Goal: Information Seeking & Learning: Compare options

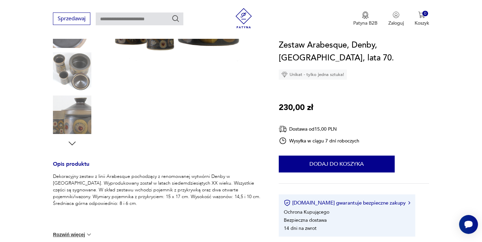
scroll to position [159, 0]
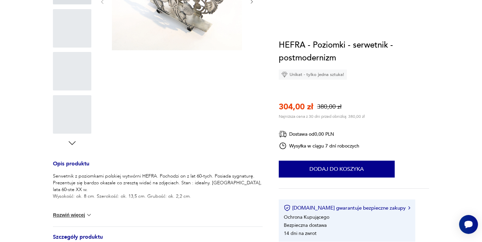
scroll to position [50, 0]
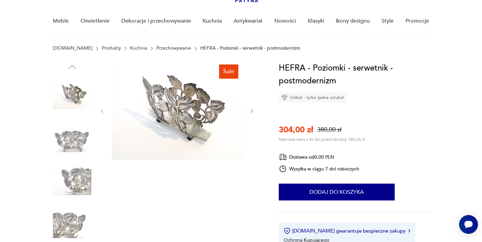
click at [250, 114] on button "button" at bounding box center [252, 111] width 6 height 7
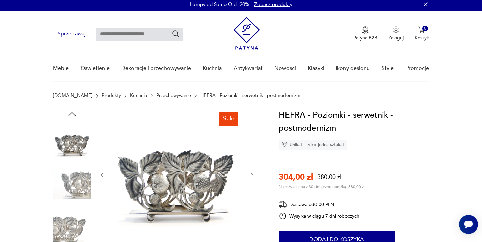
scroll to position [0, 0]
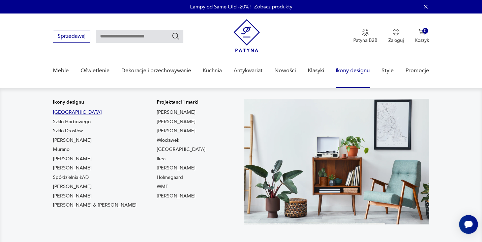
click at [55, 111] on link "[GEOGRAPHIC_DATA]" at bounding box center [77, 112] width 49 height 7
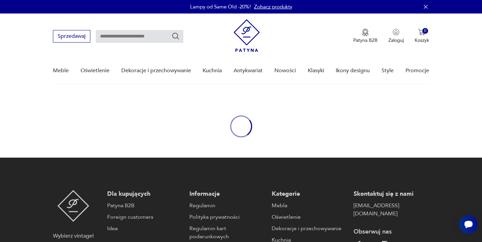
type input "****"
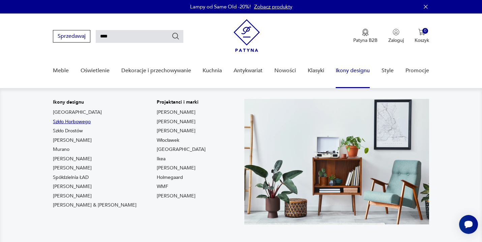
click at [81, 121] on link "Szkło Horbowego" at bounding box center [72, 121] width 38 height 7
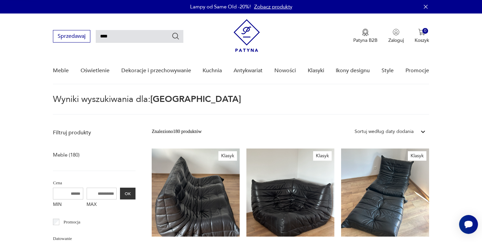
type input "*******"
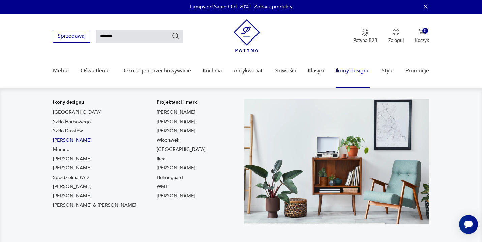
click at [92, 140] on link "[PERSON_NAME]" at bounding box center [72, 140] width 39 height 7
type input "*******"
click at [59, 149] on link "Murano" at bounding box center [61, 149] width 17 height 7
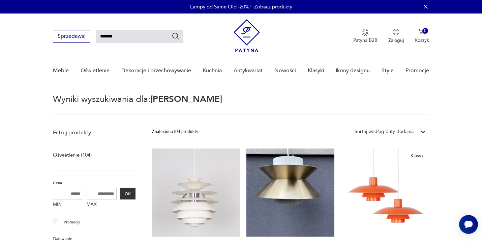
type input "******"
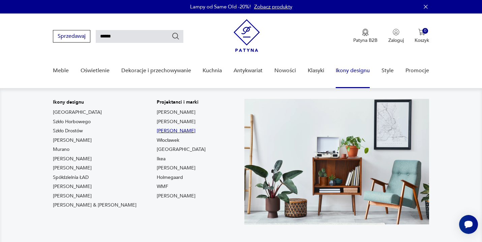
click at [157, 130] on link "[PERSON_NAME]" at bounding box center [176, 130] width 39 height 7
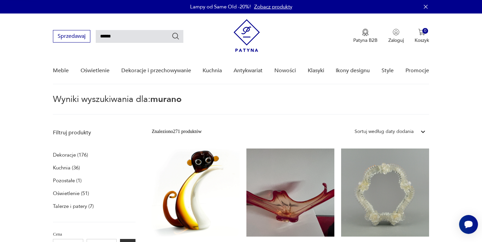
type input "*******"
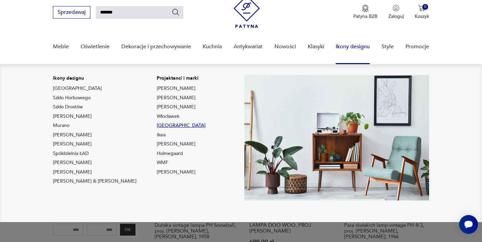
click at [157, 126] on link "[GEOGRAPHIC_DATA]" at bounding box center [181, 125] width 49 height 7
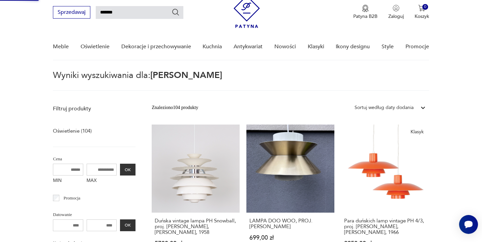
type input "**********"
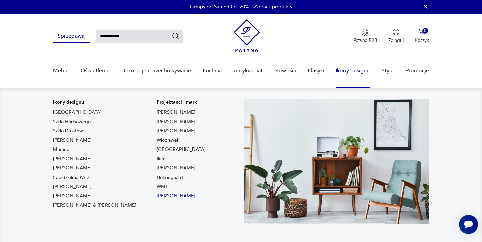
click at [157, 195] on link "[PERSON_NAME]" at bounding box center [176, 196] width 39 height 7
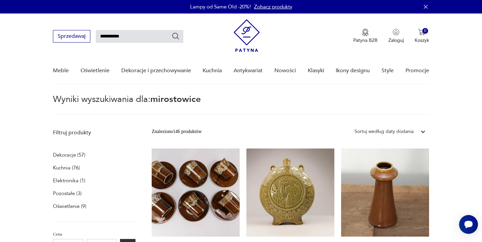
type input "*********"
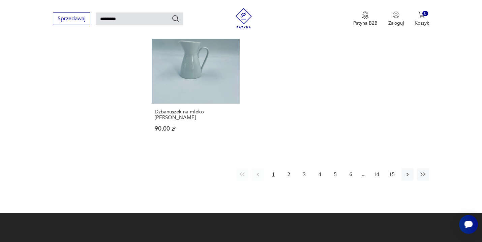
scroll to position [850, 0]
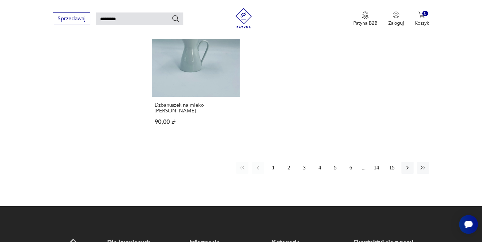
click at [289, 162] on button "2" at bounding box center [289, 168] width 12 height 12
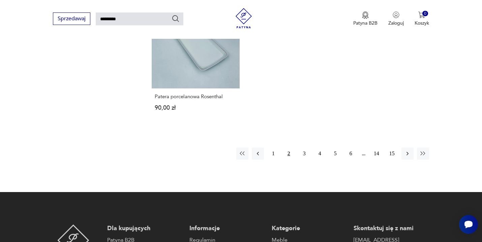
scroll to position [878, 0]
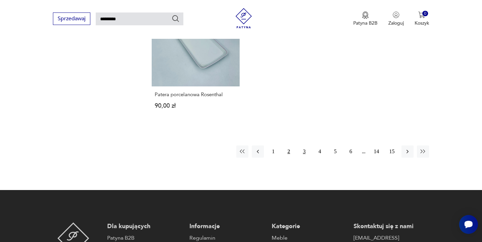
click at [303, 145] on button "3" at bounding box center [304, 151] width 12 height 12
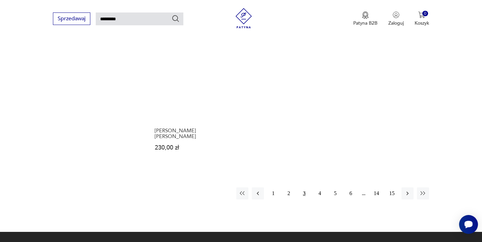
scroll to position [847, 0]
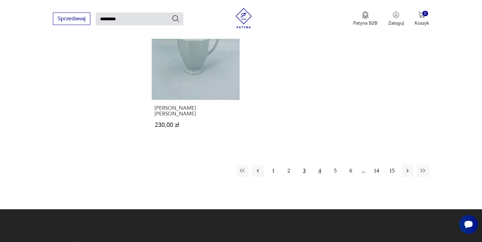
click at [321, 165] on button "4" at bounding box center [320, 171] width 12 height 12
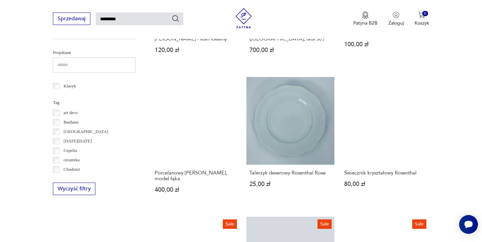
scroll to position [365, 0]
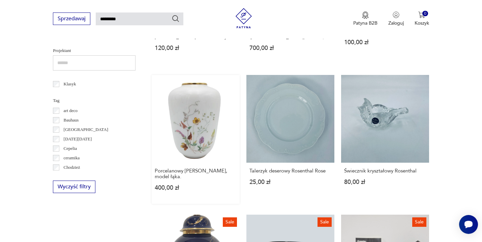
click at [194, 129] on link "Porcelanowy [PERSON_NAME], model łąka. 400,00 zł" at bounding box center [196, 139] width 88 height 129
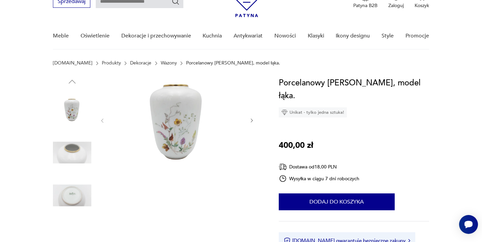
scroll to position [85, 0]
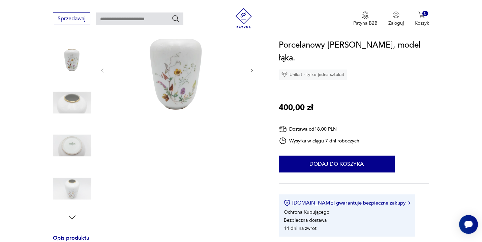
click at [77, 147] on img at bounding box center [72, 145] width 38 height 38
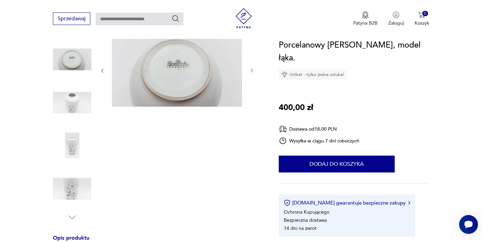
click at [78, 154] on img at bounding box center [72, 145] width 38 height 38
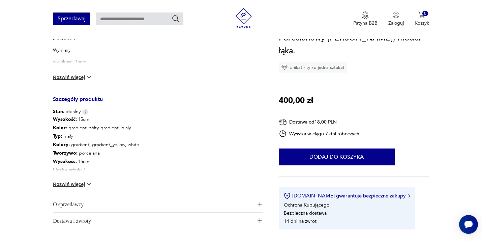
scroll to position [303, 0]
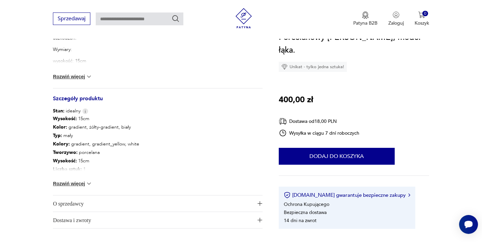
type input "*********"
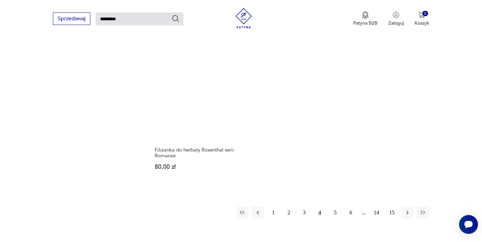
scroll to position [814, 0]
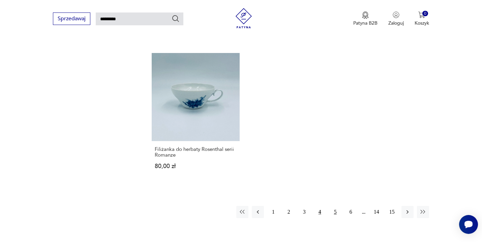
click at [337, 211] on button "5" at bounding box center [335, 212] width 12 height 12
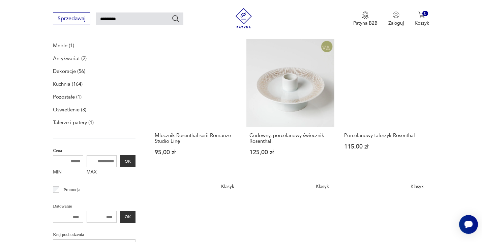
scroll to position [110, 0]
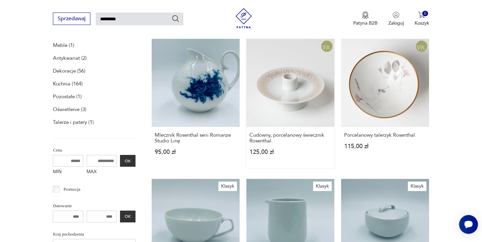
click at [308, 91] on link "Cudowny, porcelanowy świecznik Rosenthal. 125,00 zł" at bounding box center [290, 103] width 88 height 129
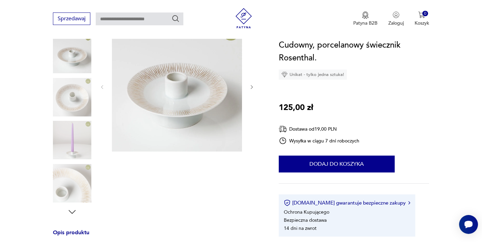
scroll to position [92, 0]
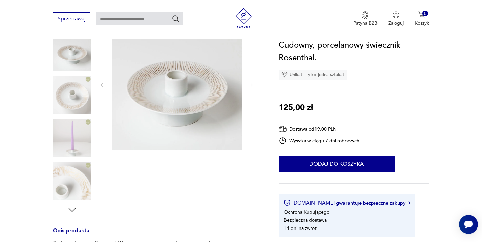
click at [252, 87] on icon "button" at bounding box center [252, 85] width 6 height 6
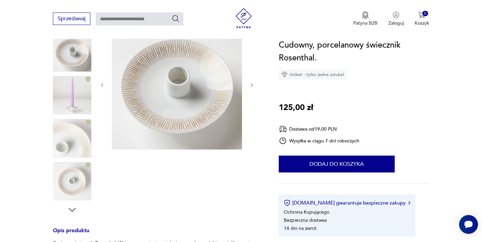
click at [252, 87] on icon "button" at bounding box center [252, 85] width 6 height 6
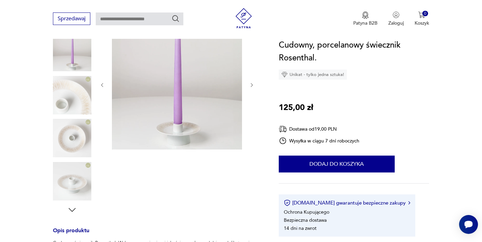
click at [252, 87] on icon "button" at bounding box center [252, 85] width 6 height 6
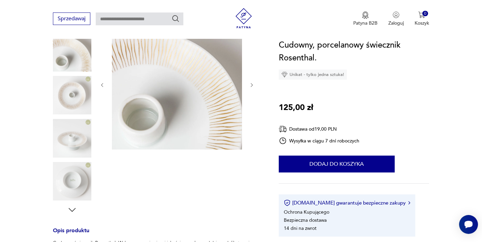
click at [252, 87] on icon "button" at bounding box center [252, 85] width 6 height 6
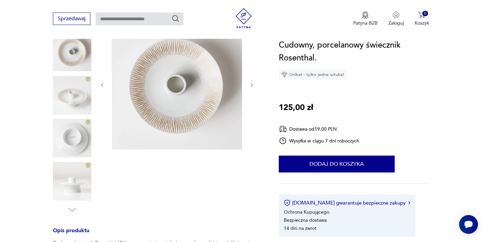
click at [252, 87] on icon "button" at bounding box center [252, 85] width 6 height 6
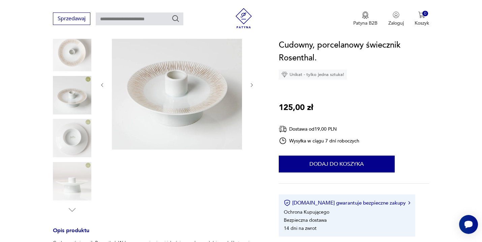
click at [252, 87] on icon "button" at bounding box center [252, 85] width 6 height 6
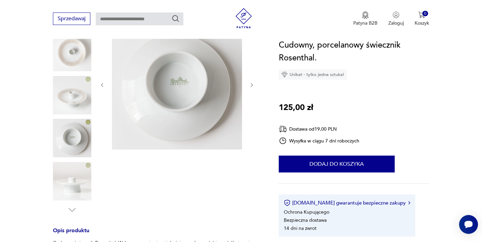
click at [252, 87] on icon "button" at bounding box center [252, 85] width 6 height 6
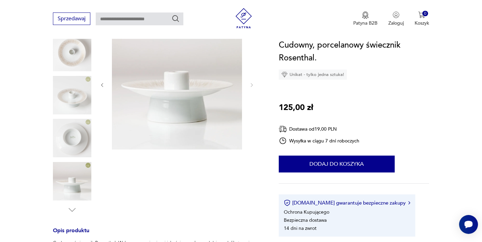
click at [77, 92] on img at bounding box center [72, 95] width 38 height 38
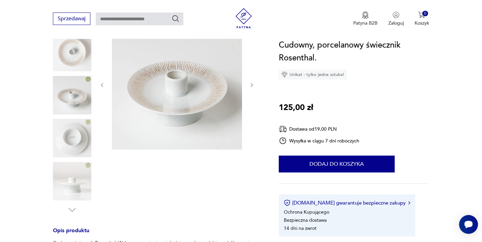
click at [253, 84] on icon "button" at bounding box center [252, 85] width 6 height 6
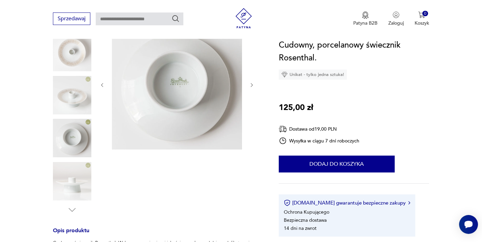
click at [253, 84] on icon "button" at bounding box center [252, 85] width 6 height 6
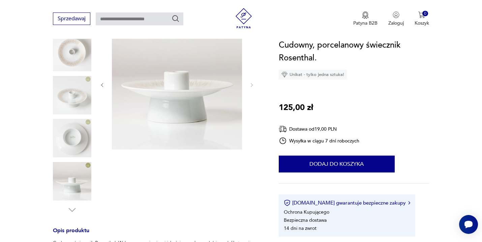
click at [72, 180] on img at bounding box center [72, 181] width 38 height 38
click at [75, 137] on img at bounding box center [72, 138] width 38 height 38
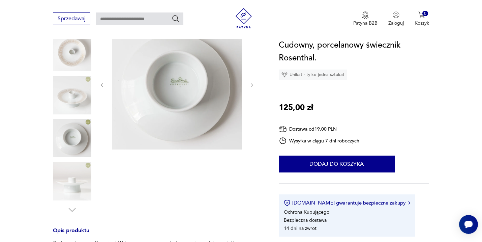
type input "*********"
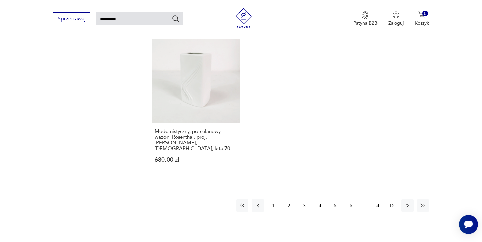
scroll to position [856, 0]
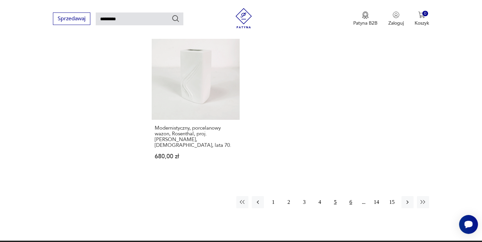
click at [351, 196] on button "6" at bounding box center [351, 202] width 12 height 12
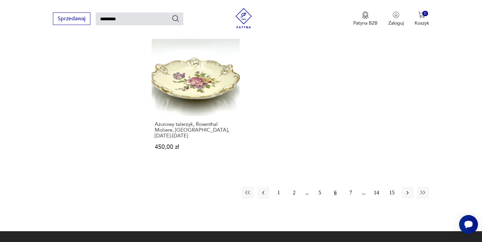
scroll to position [884, 0]
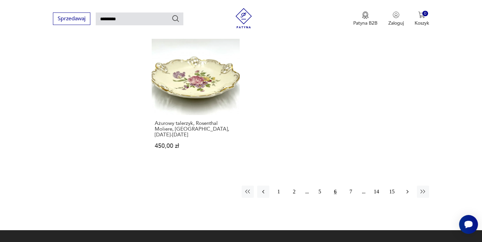
click at [407, 188] on icon "button" at bounding box center [407, 191] width 7 height 7
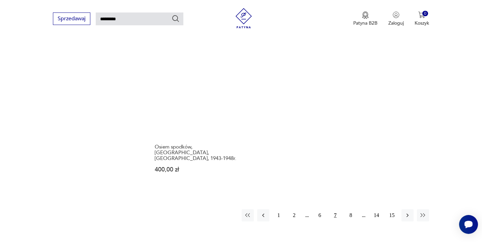
scroll to position [829, 0]
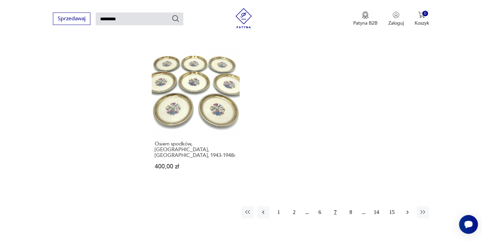
click at [407, 209] on icon "button" at bounding box center [407, 212] width 7 height 7
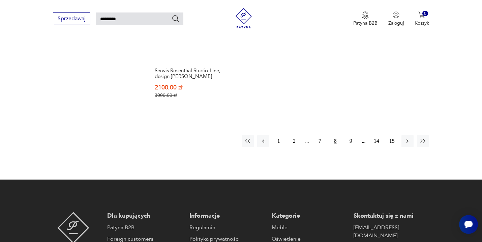
scroll to position [920, 0]
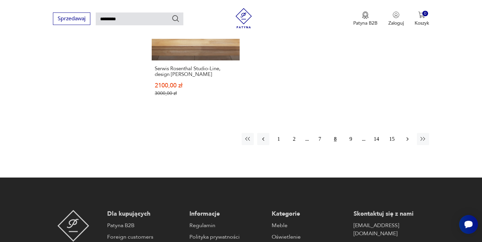
click at [407, 137] on icon "button" at bounding box center [408, 139] width 2 height 4
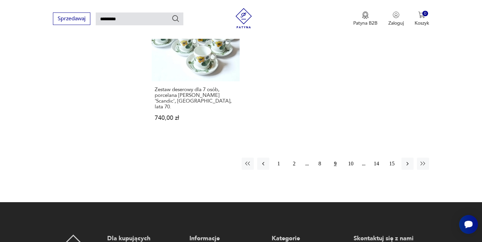
scroll to position [886, 0]
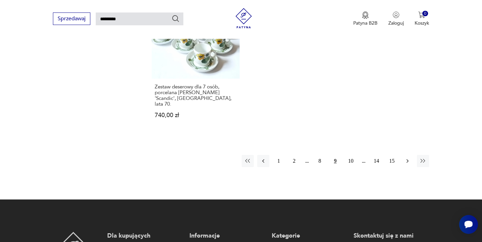
click at [408, 157] on icon "button" at bounding box center [407, 160] width 7 height 7
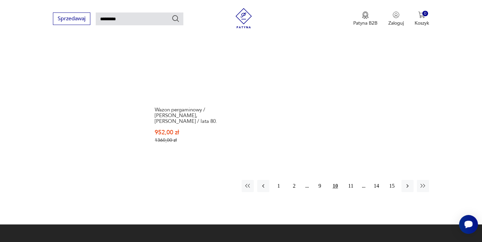
scroll to position [881, 0]
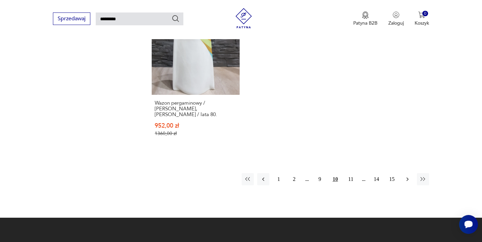
click at [407, 176] on icon "button" at bounding box center [407, 179] width 7 height 7
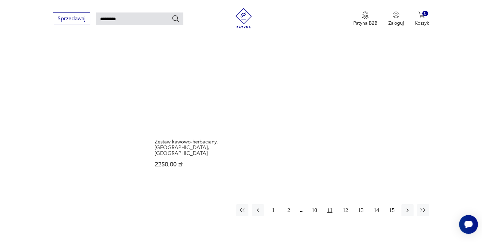
scroll to position [877, 0]
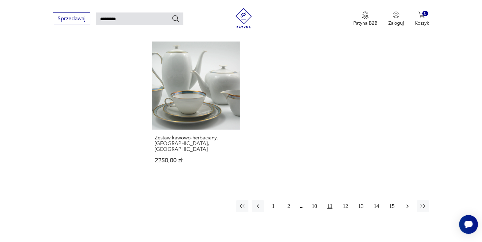
click at [406, 203] on icon "button" at bounding box center [407, 206] width 7 height 7
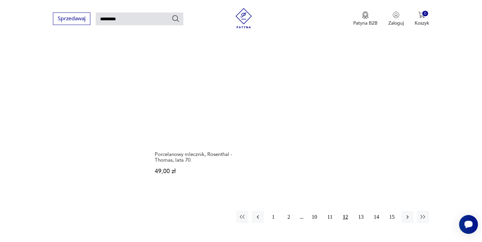
scroll to position [852, 0]
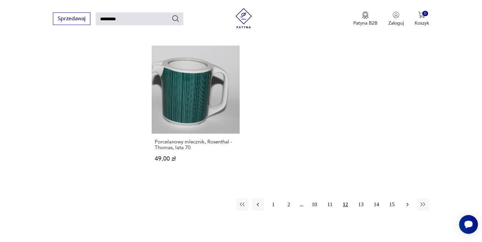
click at [408, 203] on icon "button" at bounding box center [408, 205] width 2 height 4
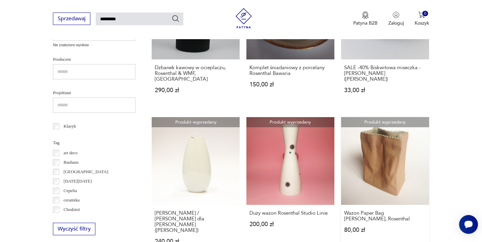
scroll to position [328, 0]
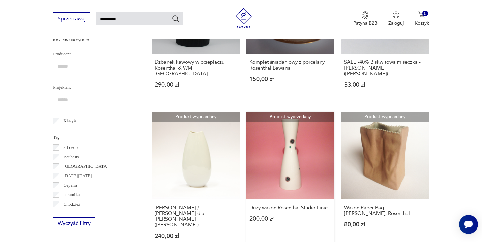
click at [300, 156] on link "Produkt wyprzedany Duży wazon Rosenthal Studio Linie 200,00 zł" at bounding box center [290, 182] width 88 height 141
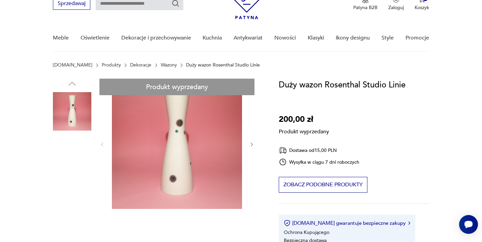
scroll to position [36, 0]
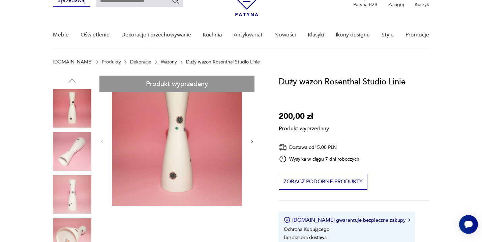
type input "*********"
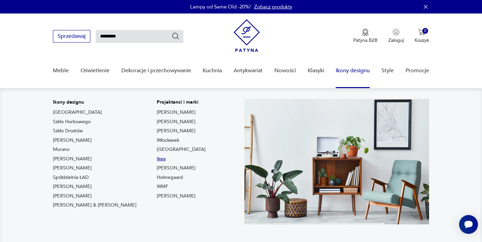
click at [157, 159] on link "Ikea" at bounding box center [161, 158] width 9 height 7
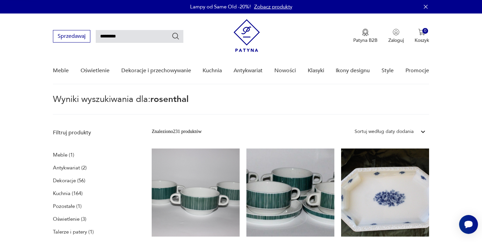
type input "****"
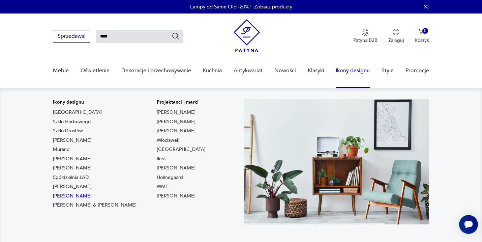
click at [81, 197] on link "[PERSON_NAME]" at bounding box center [72, 196] width 39 height 7
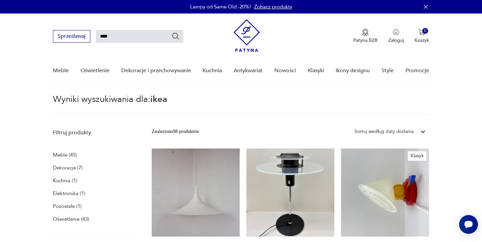
type input "*******"
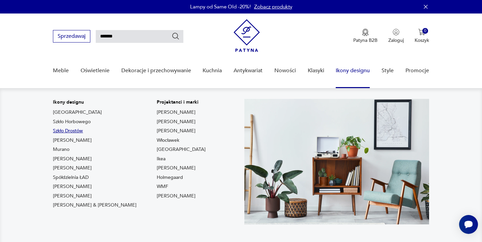
click at [70, 132] on link "Szkło Drostów" at bounding box center [68, 130] width 30 height 7
type input "*****"
click at [67, 169] on link "[PERSON_NAME]" at bounding box center [72, 168] width 39 height 7
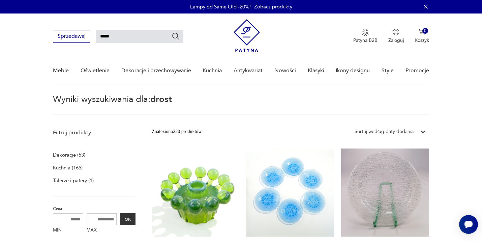
type input "*****"
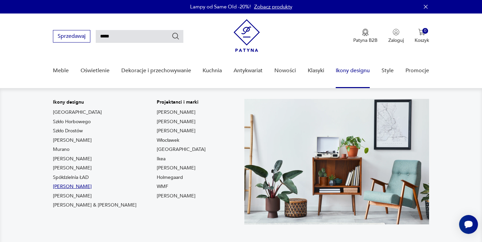
click at [74, 185] on link "[PERSON_NAME]" at bounding box center [72, 186] width 39 height 7
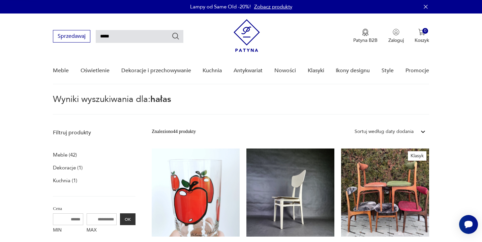
type input "******"
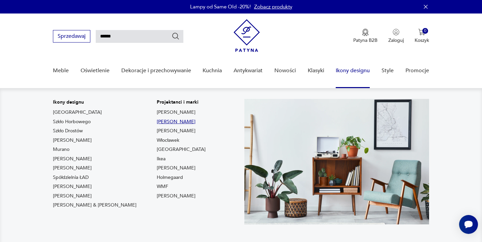
click at [157, 121] on link "[PERSON_NAME]" at bounding box center [176, 121] width 39 height 7
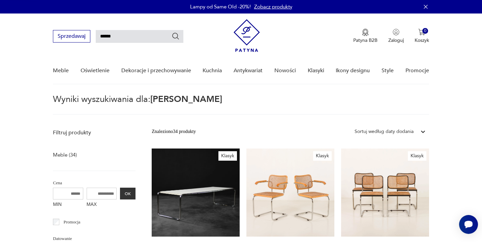
type input "**********"
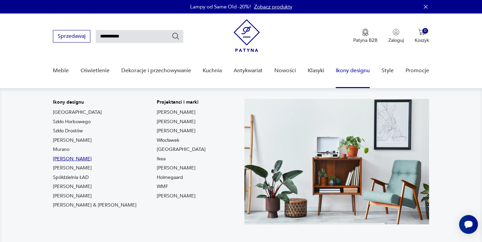
click at [63, 160] on link "[PERSON_NAME]" at bounding box center [72, 158] width 39 height 7
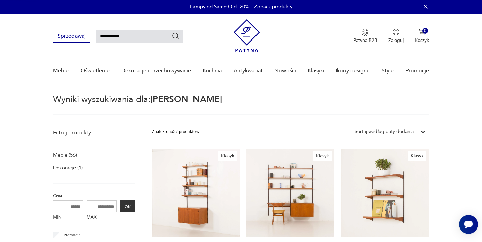
type input "**********"
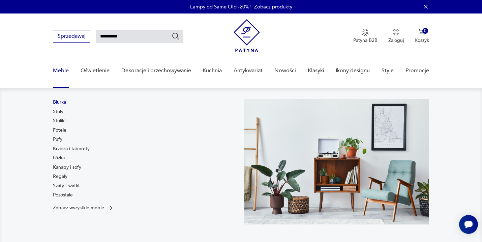
click at [62, 102] on link "Biurka" at bounding box center [59, 102] width 13 height 7
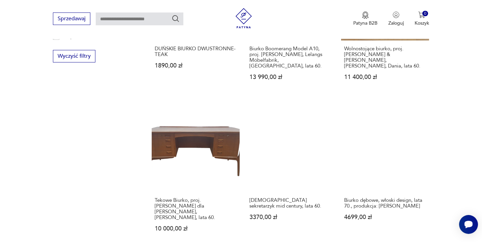
scroll to position [799, 0]
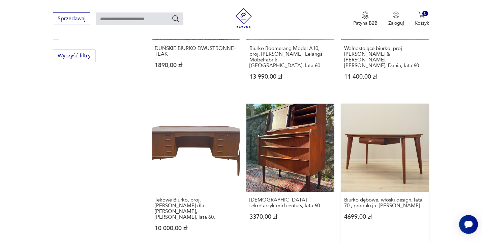
click at [388, 138] on link "Biurko dębowe, włoski design, lata 70., produkcja: Włochy 4699,00 zł" at bounding box center [385, 174] width 88 height 141
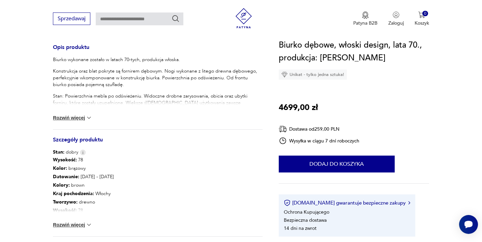
scroll to position [298, 0]
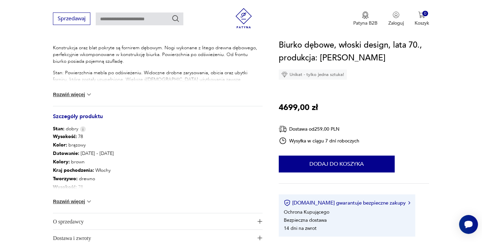
click at [85, 202] on button "Rozwiń więcej" at bounding box center [72, 201] width 39 height 7
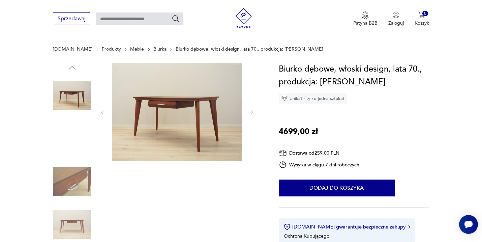
scroll to position [17, 0]
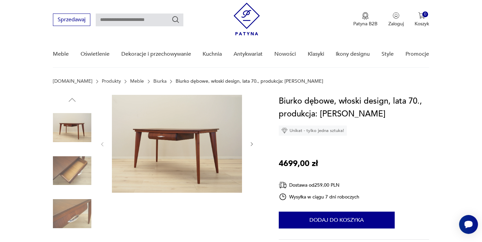
click at [248, 143] on div at bounding box center [176, 144] width 155 height 99
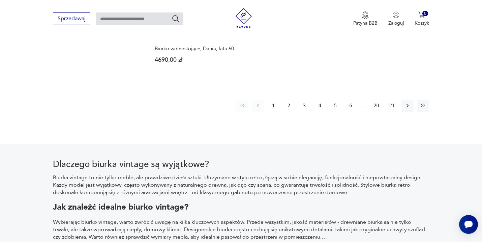
scroll to position [1091, 0]
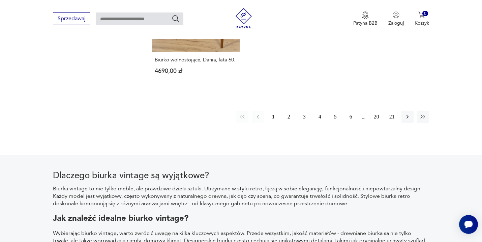
click at [289, 111] on button "2" at bounding box center [289, 117] width 12 height 12
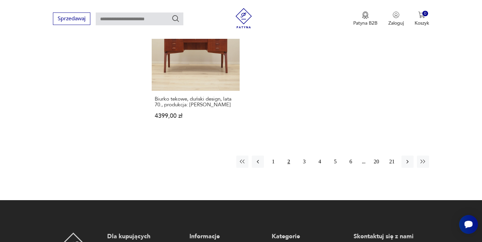
scroll to position [1042, 0]
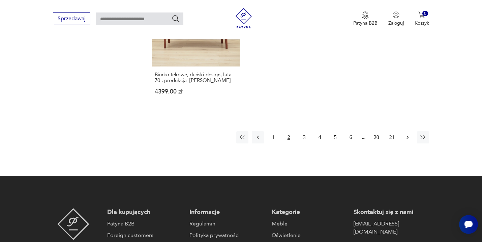
click at [407, 134] on icon "button" at bounding box center [407, 137] width 7 height 7
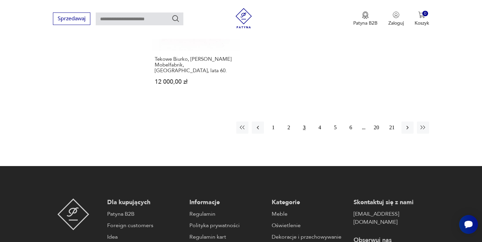
scroll to position [1071, 0]
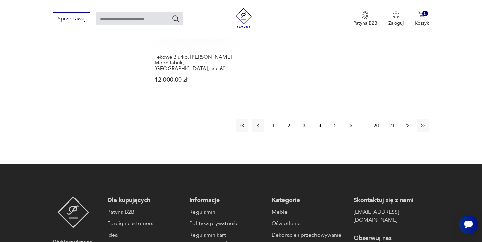
click at [407, 124] on icon "button" at bounding box center [408, 126] width 2 height 4
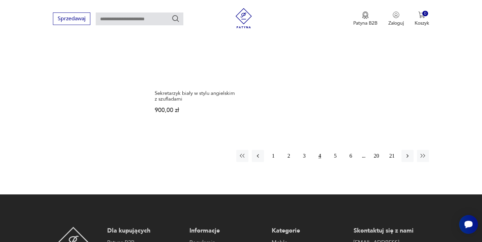
scroll to position [1034, 0]
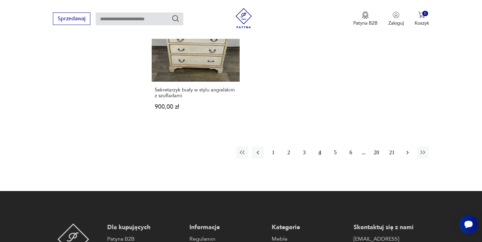
click at [408, 151] on icon "button" at bounding box center [408, 153] width 2 height 4
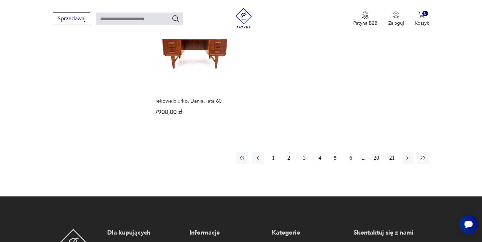
scroll to position [1036, 0]
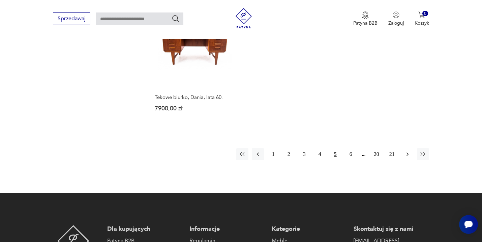
click at [406, 151] on icon "button" at bounding box center [407, 154] width 7 height 7
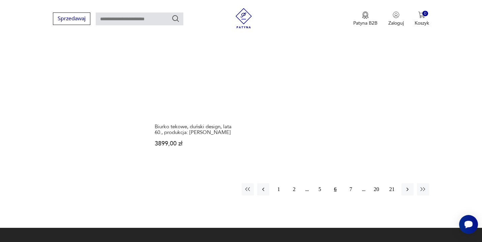
scroll to position [992, 0]
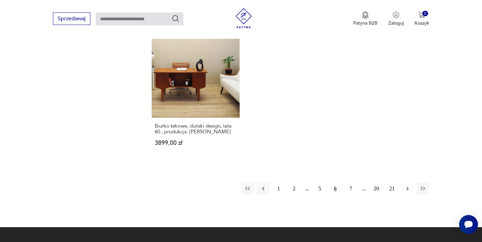
click at [409, 185] on icon "button" at bounding box center [407, 188] width 7 height 7
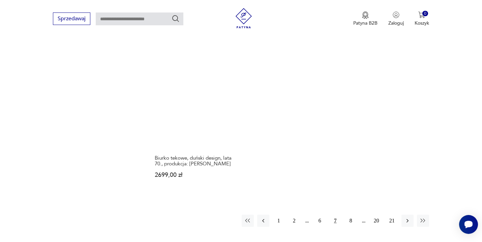
scroll to position [990, 0]
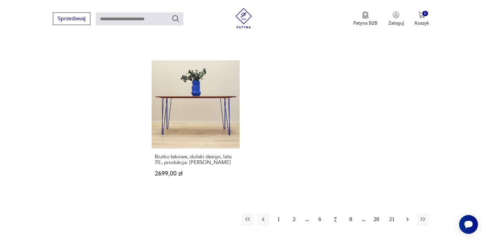
click at [406, 216] on icon "button" at bounding box center [407, 219] width 7 height 7
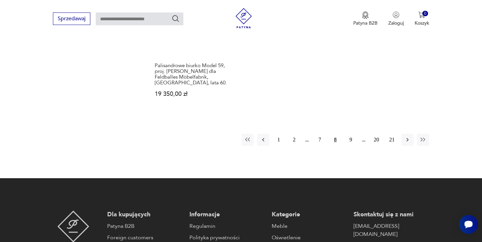
scroll to position [1061, 0]
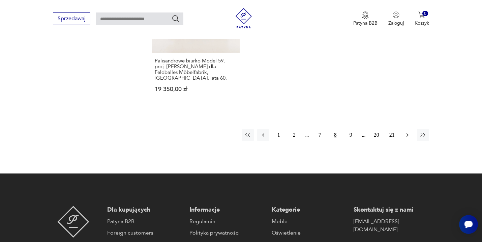
click at [407, 132] on icon "button" at bounding box center [407, 135] width 7 height 7
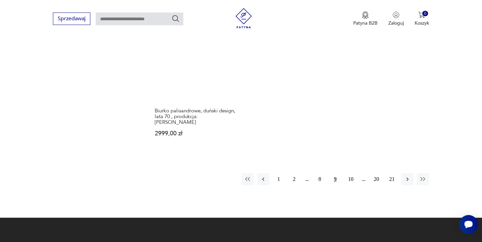
scroll to position [1021, 0]
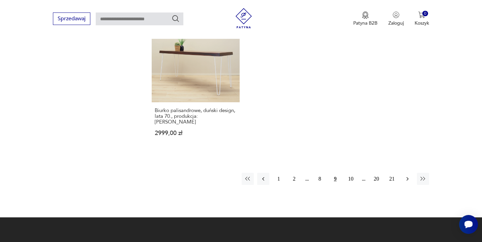
click at [407, 175] on icon "button" at bounding box center [407, 178] width 7 height 7
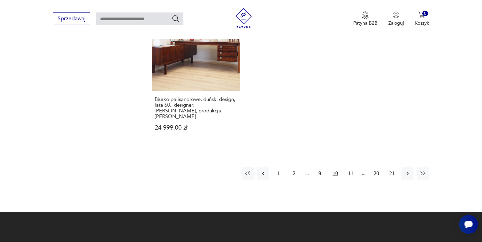
scroll to position [1039, 0]
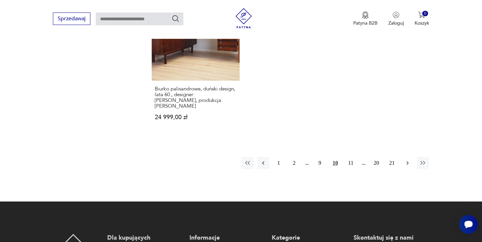
click at [405, 159] on icon "button" at bounding box center [407, 162] width 7 height 7
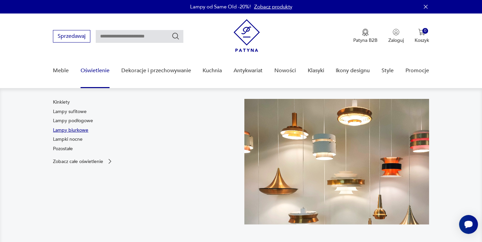
click at [80, 130] on link "Lampy biurkowe" at bounding box center [70, 130] width 35 height 7
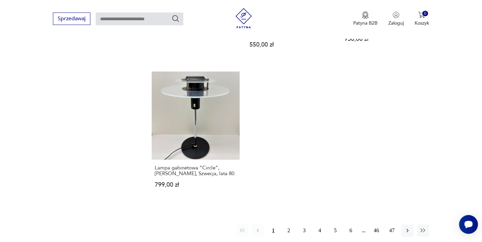
scroll to position [942, 0]
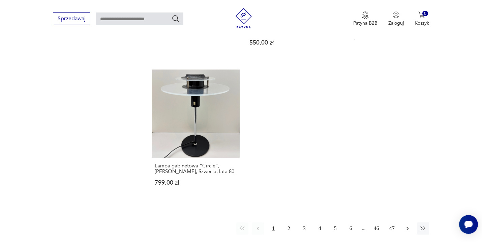
click at [407, 226] on icon "button" at bounding box center [408, 228] width 2 height 4
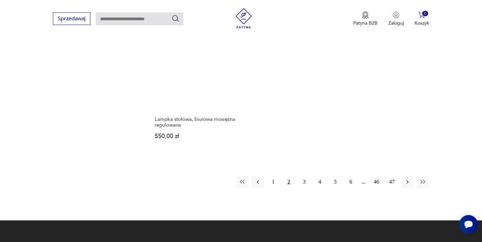
scroll to position [999, 0]
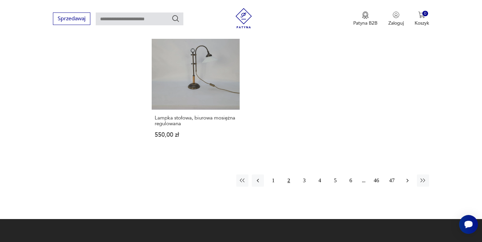
click at [407, 177] on icon "button" at bounding box center [407, 180] width 7 height 7
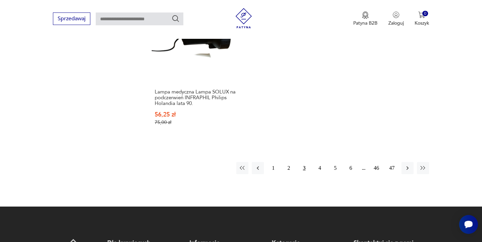
scroll to position [1041, 0]
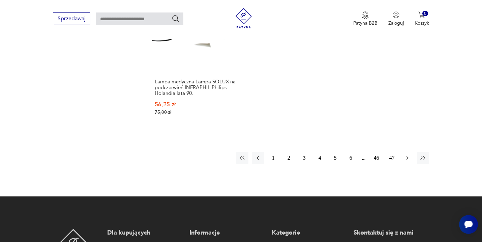
click at [406, 154] on icon "button" at bounding box center [407, 157] width 7 height 7
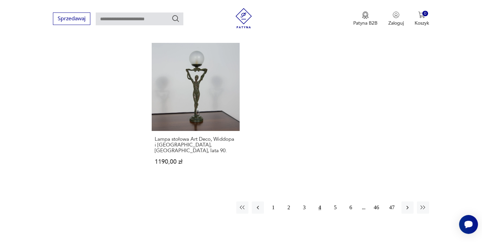
scroll to position [1008, 0]
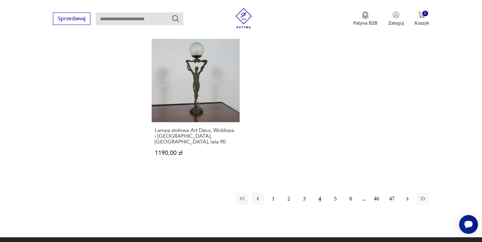
click at [407, 195] on icon "button" at bounding box center [407, 198] width 7 height 7
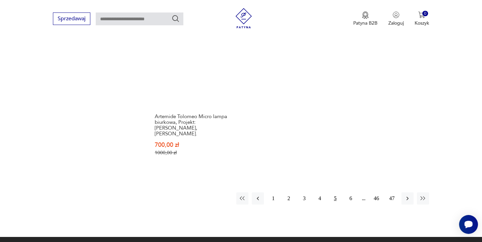
scroll to position [1002, 0]
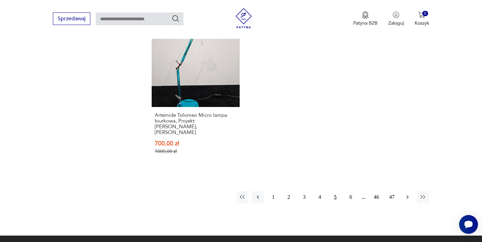
click at [406, 194] on icon "button" at bounding box center [407, 197] width 7 height 7
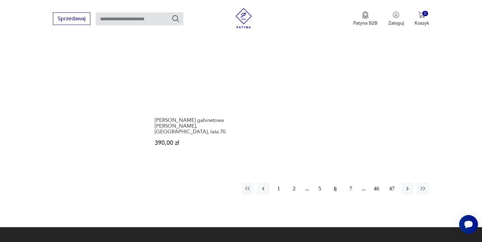
scroll to position [1002, 0]
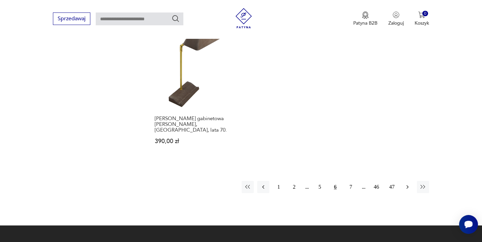
click at [406, 183] on icon "button" at bounding box center [407, 186] width 7 height 7
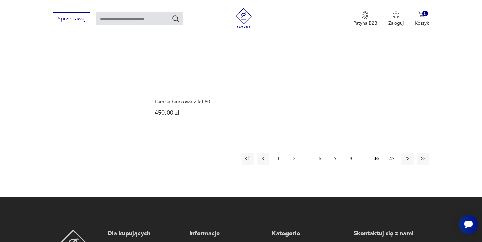
scroll to position [1030, 0]
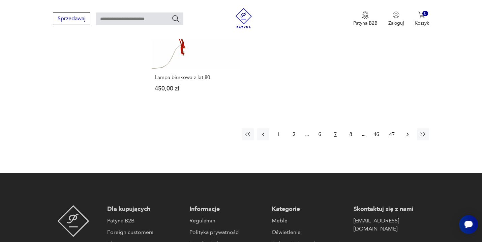
click at [409, 131] on icon "button" at bounding box center [407, 134] width 7 height 7
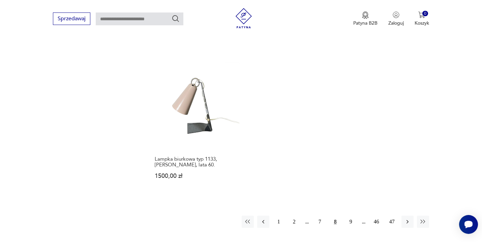
scroll to position [974, 0]
click at [407, 218] on icon "button" at bounding box center [407, 221] width 7 height 7
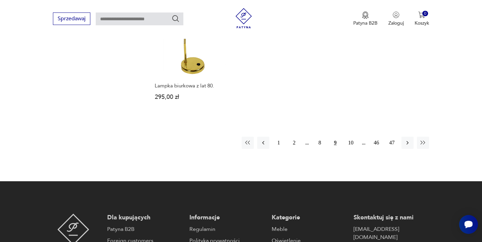
scroll to position [1021, 0]
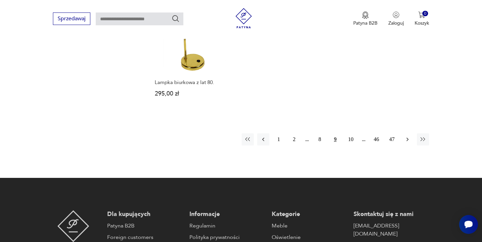
click at [408, 136] on icon "button" at bounding box center [407, 139] width 7 height 7
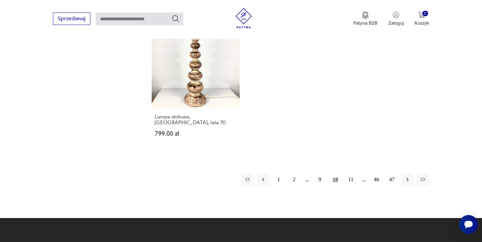
scroll to position [1003, 0]
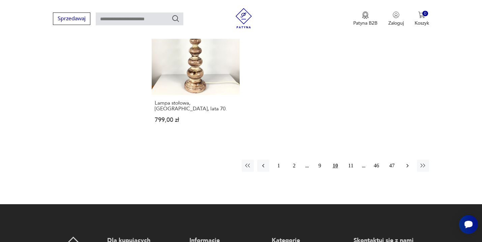
click at [409, 162] on icon "button" at bounding box center [407, 165] width 7 height 7
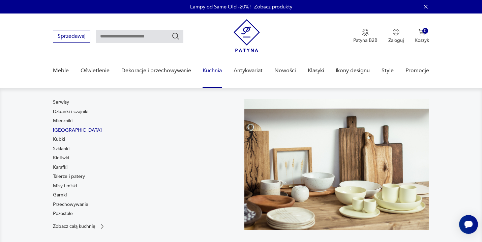
click at [62, 128] on link "[GEOGRAPHIC_DATA]" at bounding box center [77, 130] width 49 height 7
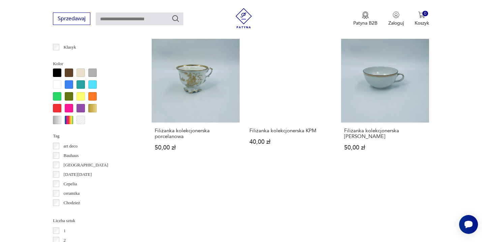
scroll to position [474, 0]
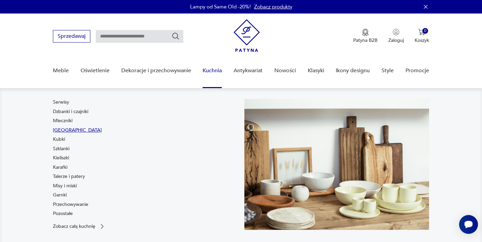
click at [60, 130] on link "[GEOGRAPHIC_DATA]" at bounding box center [77, 130] width 49 height 7
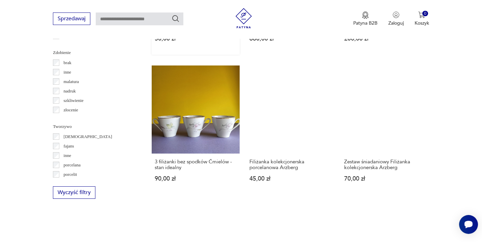
scroll to position [795, 0]
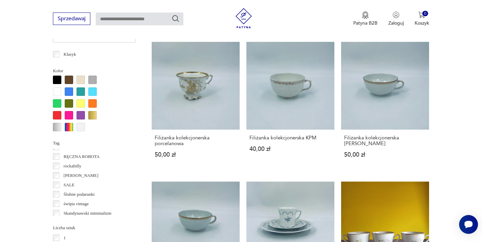
scroll to position [431, 0]
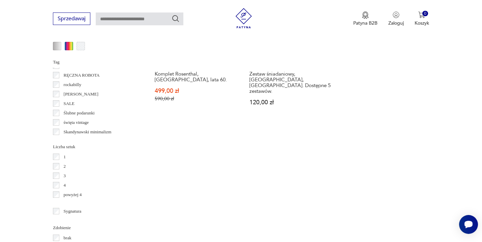
scroll to position [607, 0]
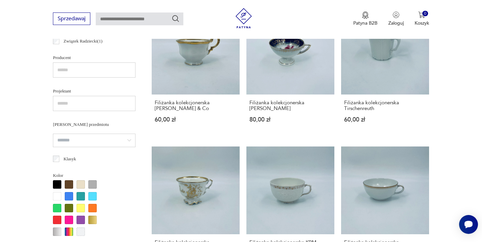
scroll to position [444, 0]
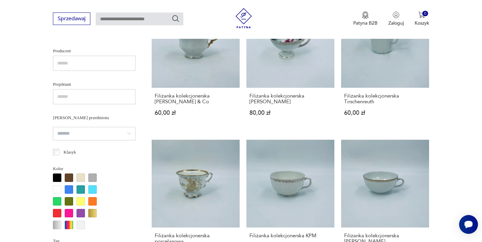
click at [96, 66] on input "text" at bounding box center [94, 63] width 83 height 15
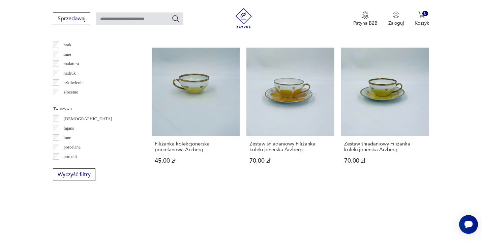
scroll to position [815, 0]
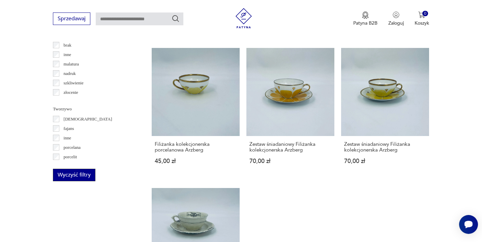
click at [82, 175] on button "Wyczyść filtry" at bounding box center [74, 175] width 42 height 12
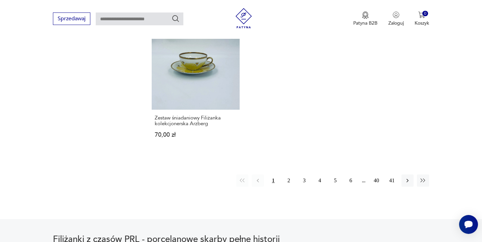
scroll to position [1001, 0]
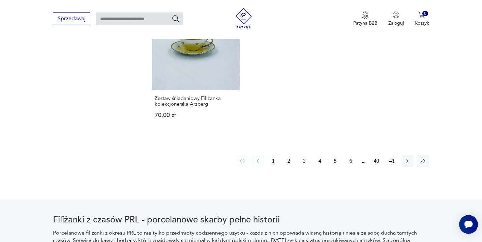
click at [288, 160] on button "2" at bounding box center [289, 161] width 12 height 12
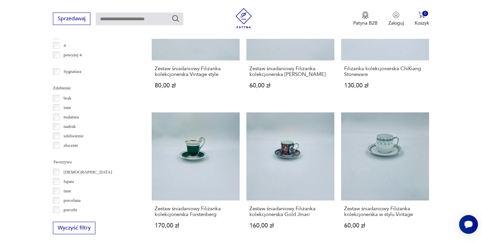
scroll to position [764, 0]
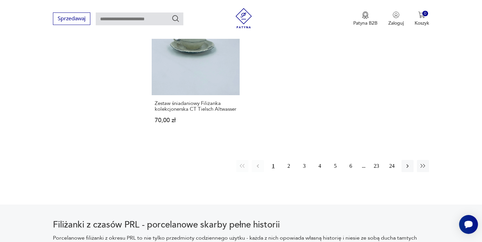
scroll to position [999, 0]
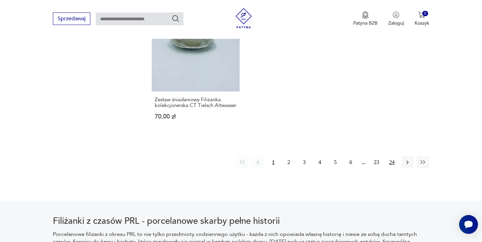
click at [394, 163] on button "24" at bounding box center [392, 162] width 12 height 12
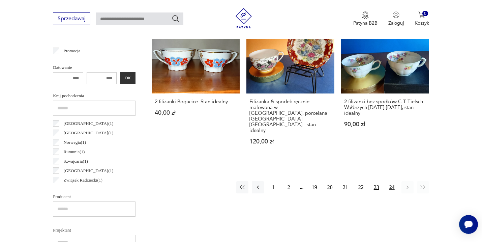
scroll to position [299, 0]
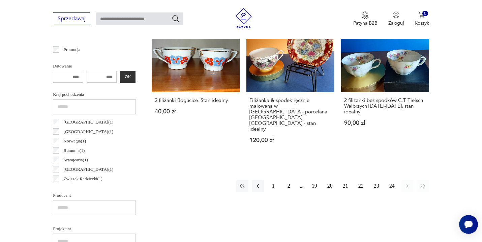
click at [359, 180] on button "22" at bounding box center [361, 186] width 12 height 12
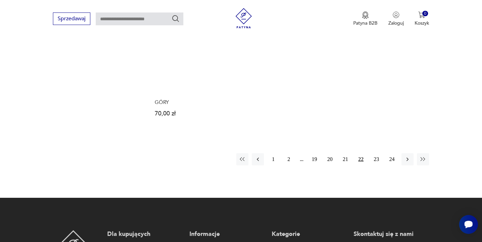
scroll to position [1052, 0]
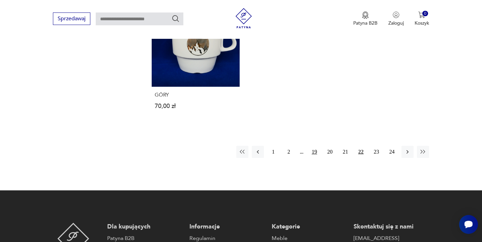
click at [316, 146] on button "19" at bounding box center [315, 152] width 12 height 12
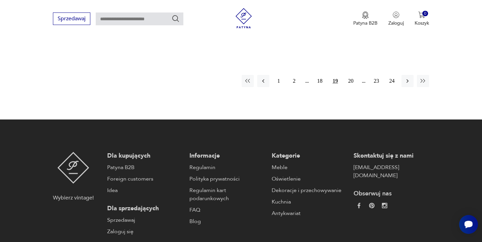
scroll to position [1091, 0]
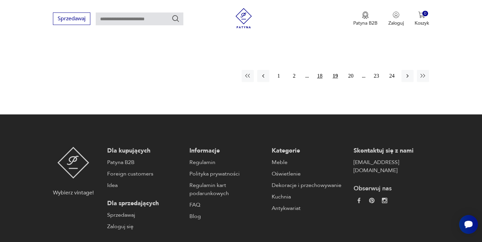
click at [318, 72] on button "18" at bounding box center [320, 76] width 12 height 12
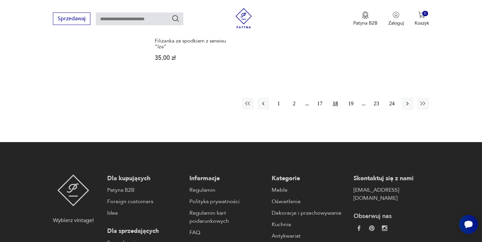
scroll to position [1082, 0]
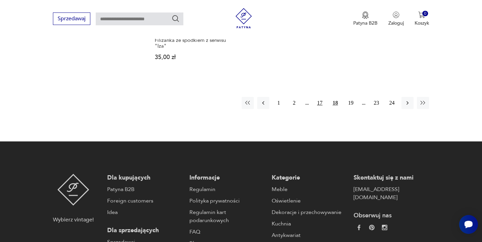
click at [320, 97] on button "17" at bounding box center [320, 103] width 12 height 12
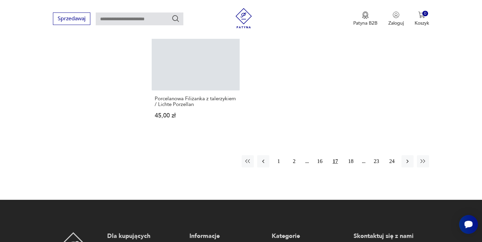
scroll to position [1038, 0]
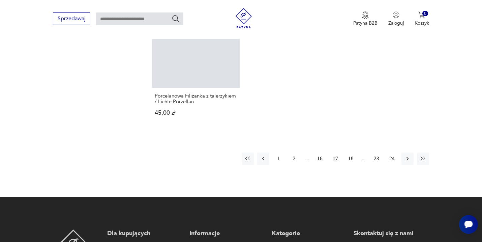
click at [320, 152] on button "16" at bounding box center [320, 158] width 12 height 12
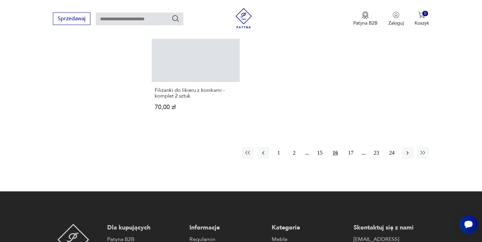
scroll to position [1052, 0]
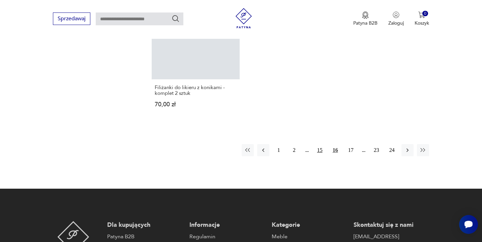
click at [321, 144] on button "15" at bounding box center [320, 150] width 12 height 12
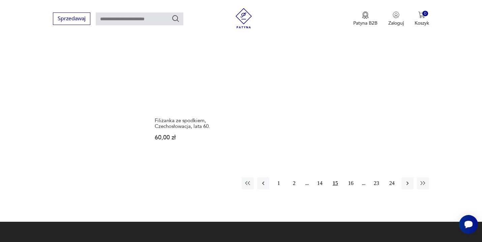
scroll to position [995, 0]
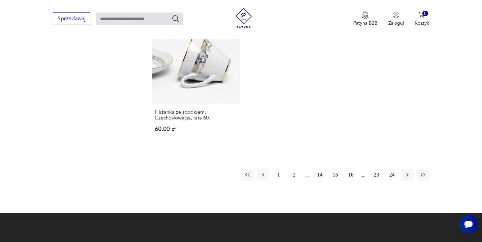
click at [319, 174] on button "14" at bounding box center [320, 175] width 12 height 12
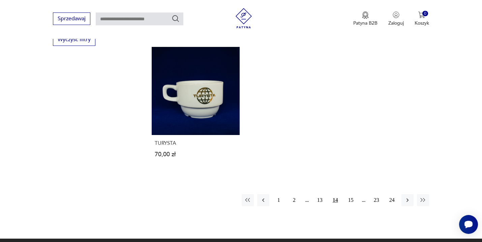
scroll to position [951, 0]
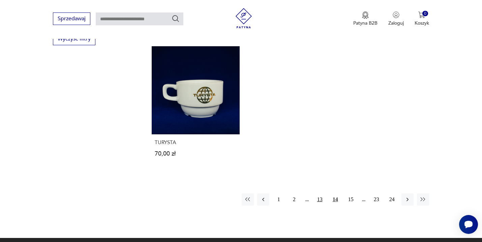
click at [321, 193] on button "13" at bounding box center [320, 199] width 12 height 12
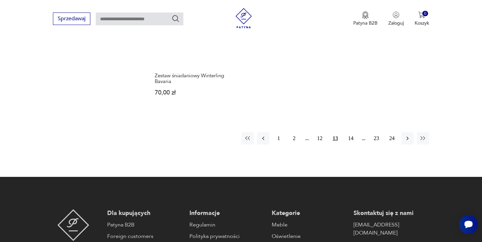
scroll to position [1049, 0]
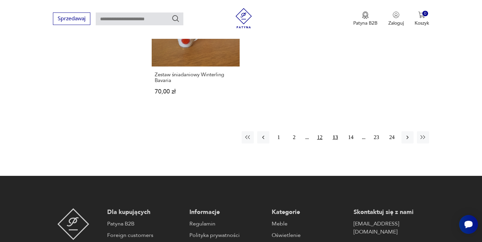
click at [320, 131] on button "12" at bounding box center [320, 137] width 12 height 12
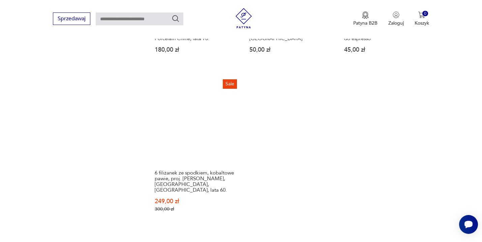
scroll to position [993, 0]
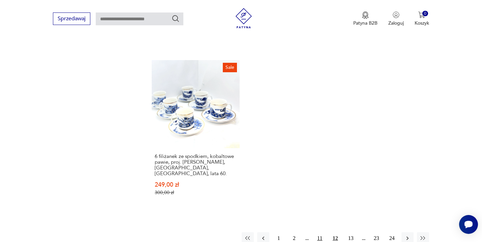
click at [319, 232] on button "11" at bounding box center [320, 238] width 12 height 12
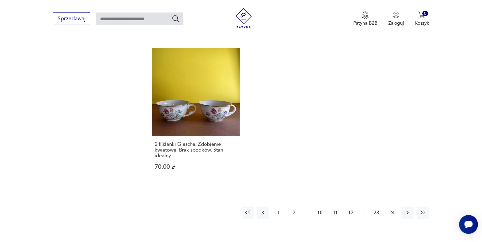
scroll to position [996, 0]
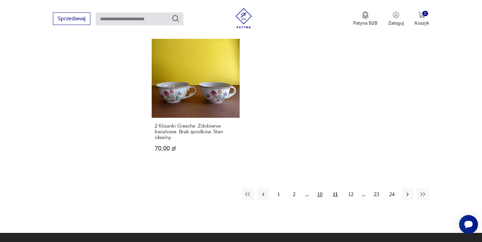
click at [320, 188] on button "10" at bounding box center [320, 194] width 12 height 12
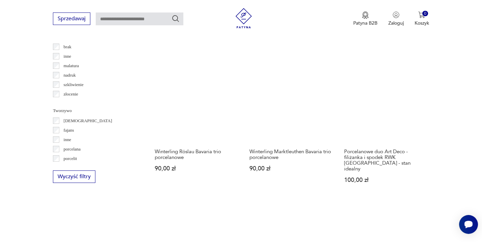
scroll to position [822, 0]
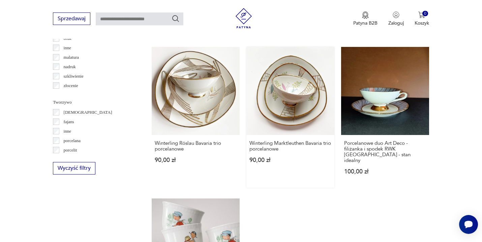
click at [294, 101] on link "Winterling Marktleuthen Bavaria trio porcelanowe 90,00 zł" at bounding box center [290, 117] width 88 height 141
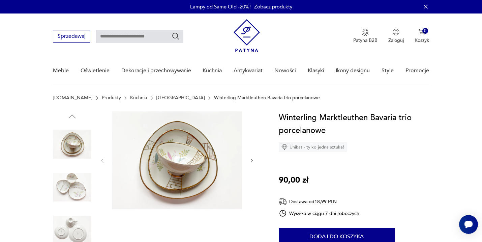
click at [71, 188] on img at bounding box center [72, 187] width 38 height 38
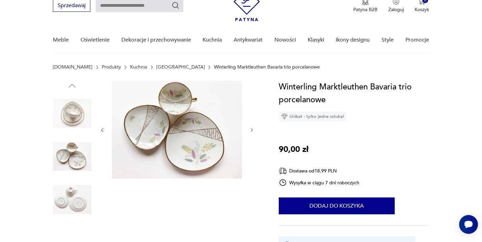
scroll to position [34, 0]
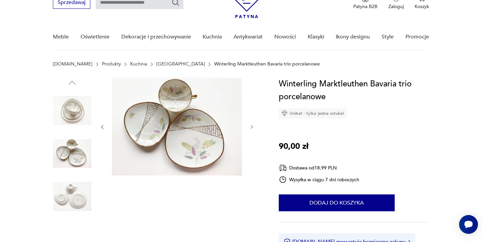
click at [70, 201] on img at bounding box center [72, 196] width 38 height 38
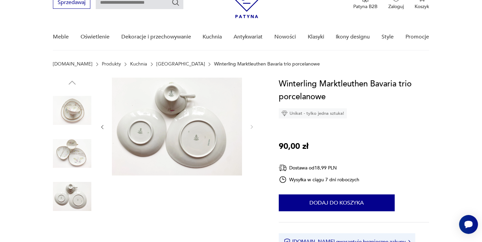
click at [71, 115] on img at bounding box center [72, 110] width 38 height 38
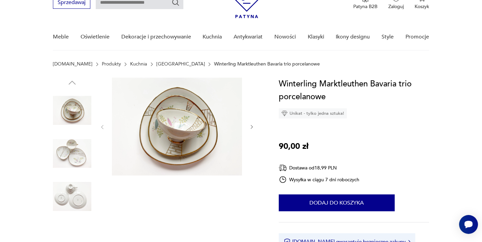
click at [73, 151] on img at bounding box center [72, 153] width 38 height 38
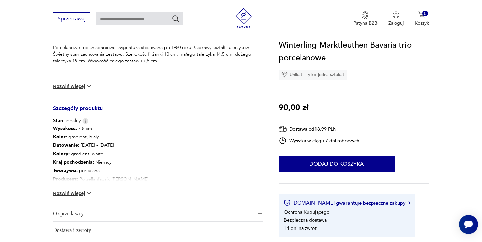
scroll to position [291, 0]
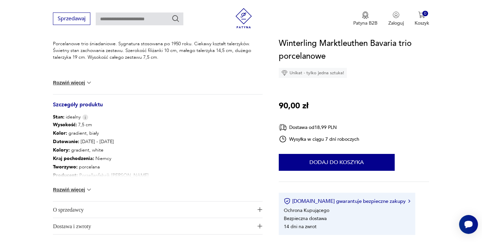
click at [77, 190] on button "Rozwiń więcej" at bounding box center [72, 189] width 39 height 7
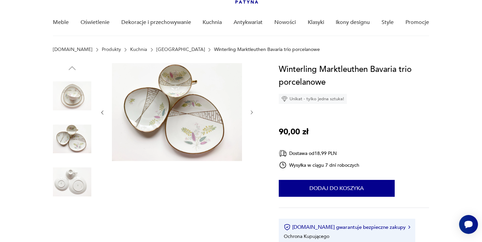
scroll to position [39, 0]
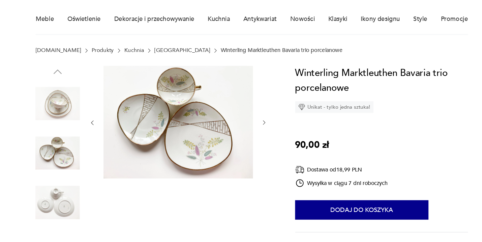
click at [80, 142] on img at bounding box center [72, 148] width 38 height 38
click at [253, 121] on icon "button" at bounding box center [252, 122] width 6 height 6
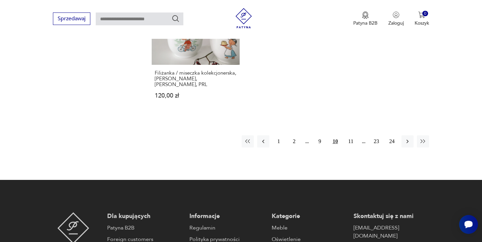
scroll to position [1046, 0]
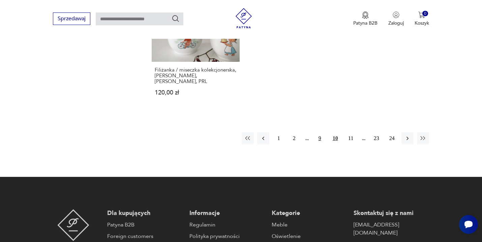
click at [319, 132] on button "9" at bounding box center [320, 138] width 12 height 12
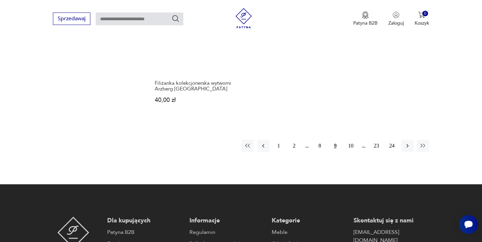
scroll to position [1017, 0]
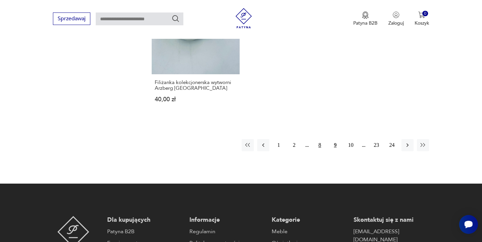
click at [318, 139] on button "8" at bounding box center [320, 145] width 12 height 12
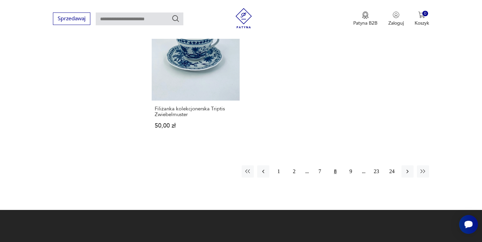
scroll to position [996, 0]
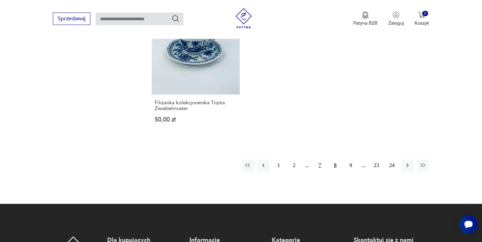
click at [319, 165] on button "7" at bounding box center [320, 165] width 12 height 12
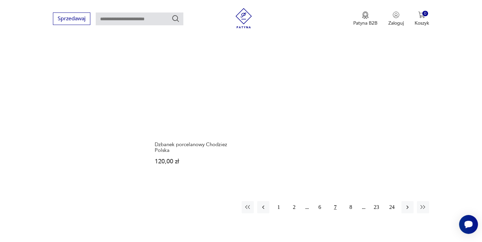
scroll to position [973, 0]
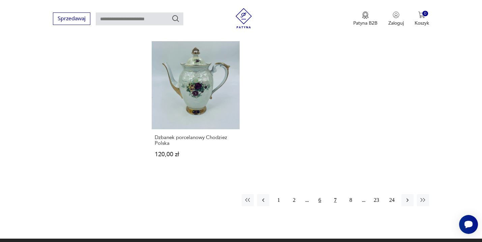
click at [319, 194] on button "6" at bounding box center [320, 200] width 12 height 12
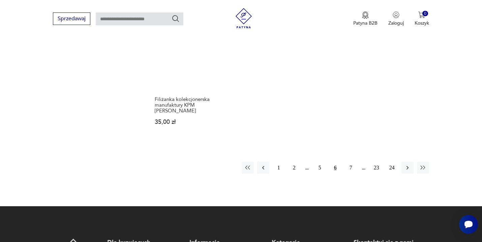
scroll to position [1016, 0]
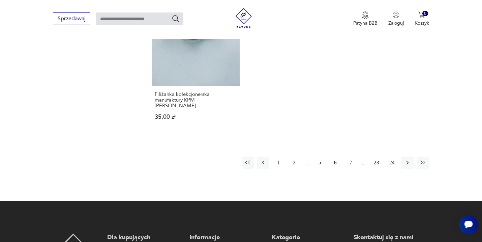
click at [320, 156] on button "5" at bounding box center [320, 162] width 12 height 12
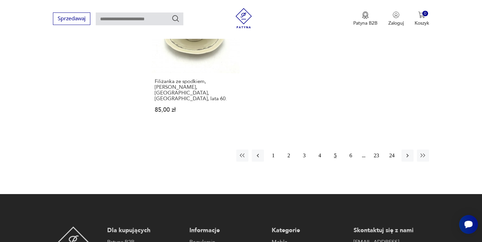
scroll to position [1052, 0]
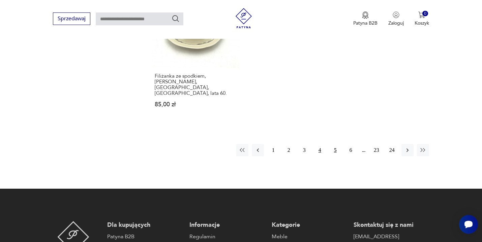
click at [318, 144] on button "4" at bounding box center [320, 150] width 12 height 12
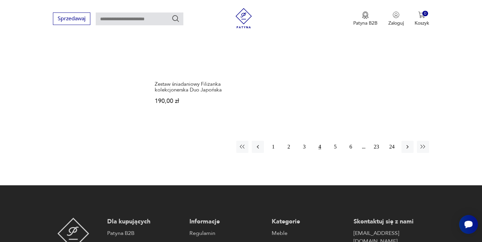
scroll to position [1041, 0]
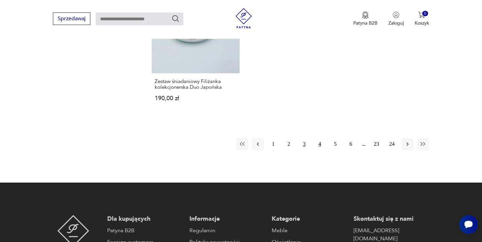
click at [304, 145] on button "3" at bounding box center [304, 144] width 12 height 12
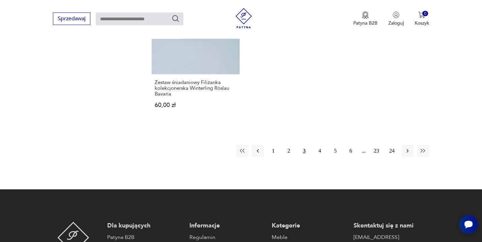
scroll to position [1037, 0]
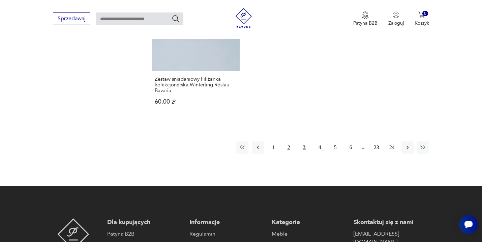
click at [289, 147] on button "2" at bounding box center [289, 147] width 12 height 12
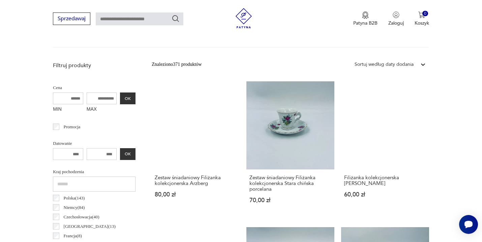
scroll to position [225, 0]
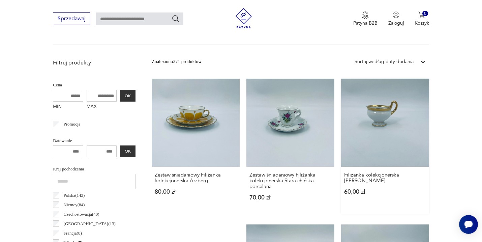
click at [378, 116] on link "Filiżanka kolekcjonerska [PERSON_NAME] 60,00 zł" at bounding box center [385, 146] width 88 height 135
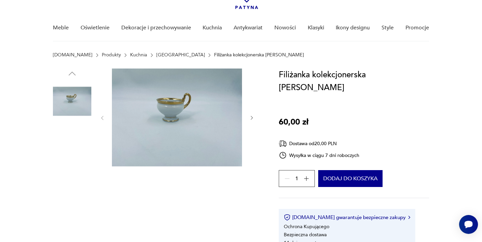
scroll to position [41, 0]
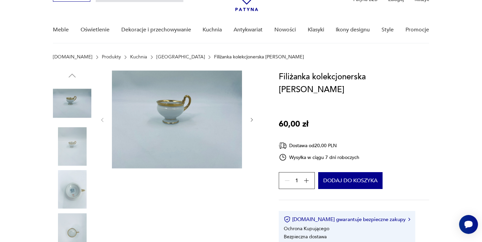
click at [166, 110] on img at bounding box center [177, 119] width 130 height 98
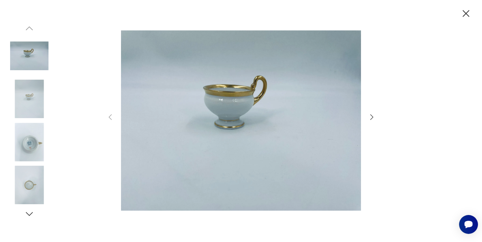
click at [371, 117] on icon "button" at bounding box center [372, 117] width 8 height 8
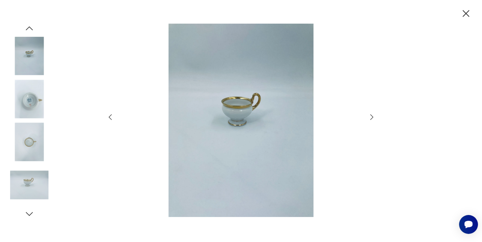
click at [371, 117] on icon "button" at bounding box center [372, 117] width 8 height 8
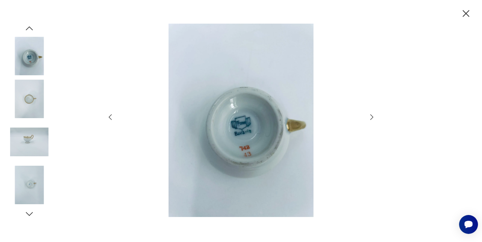
click at [371, 117] on icon "button" at bounding box center [372, 117] width 8 height 8
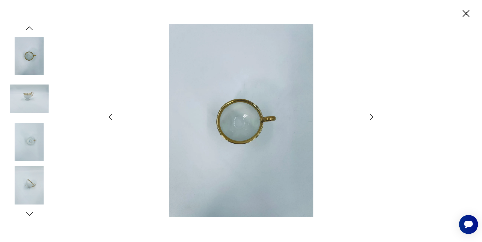
click at [371, 117] on icon "button" at bounding box center [372, 117] width 8 height 8
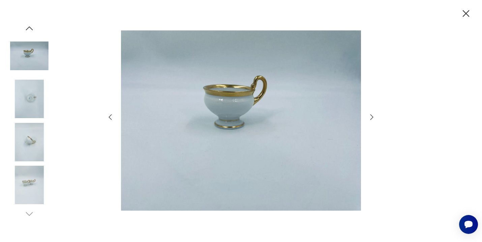
click at [466, 14] on icon "button" at bounding box center [466, 14] width 12 height 12
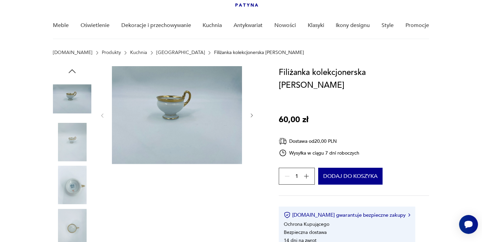
scroll to position [44, 0]
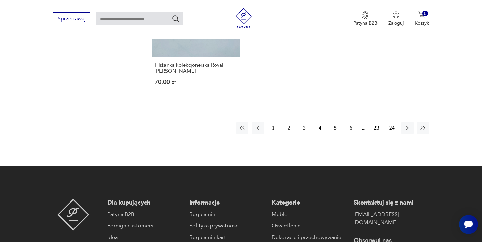
scroll to position [1071, 0]
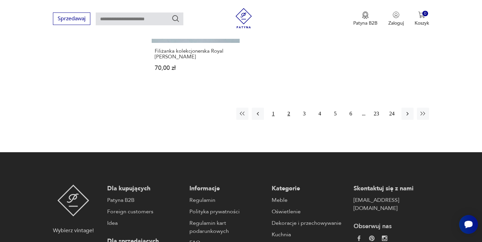
click at [272, 115] on button "1" at bounding box center [273, 114] width 12 height 12
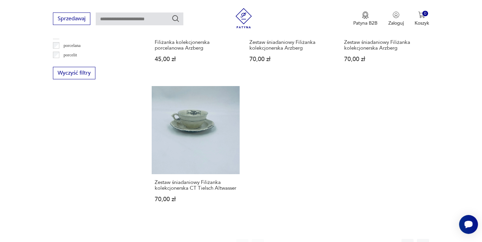
scroll to position [918, 0]
